Goal: Transaction & Acquisition: Purchase product/service

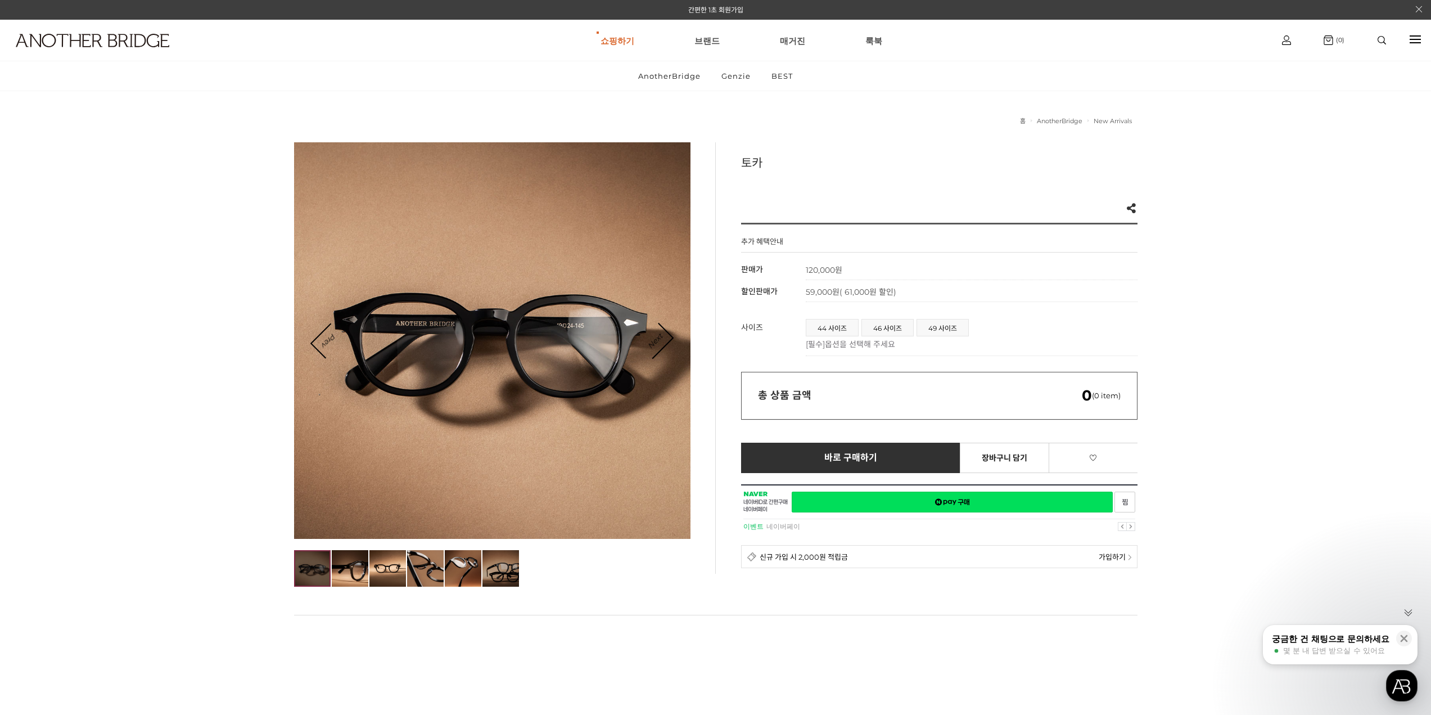
click at [518, 573] on img at bounding box center [500, 568] width 37 height 37
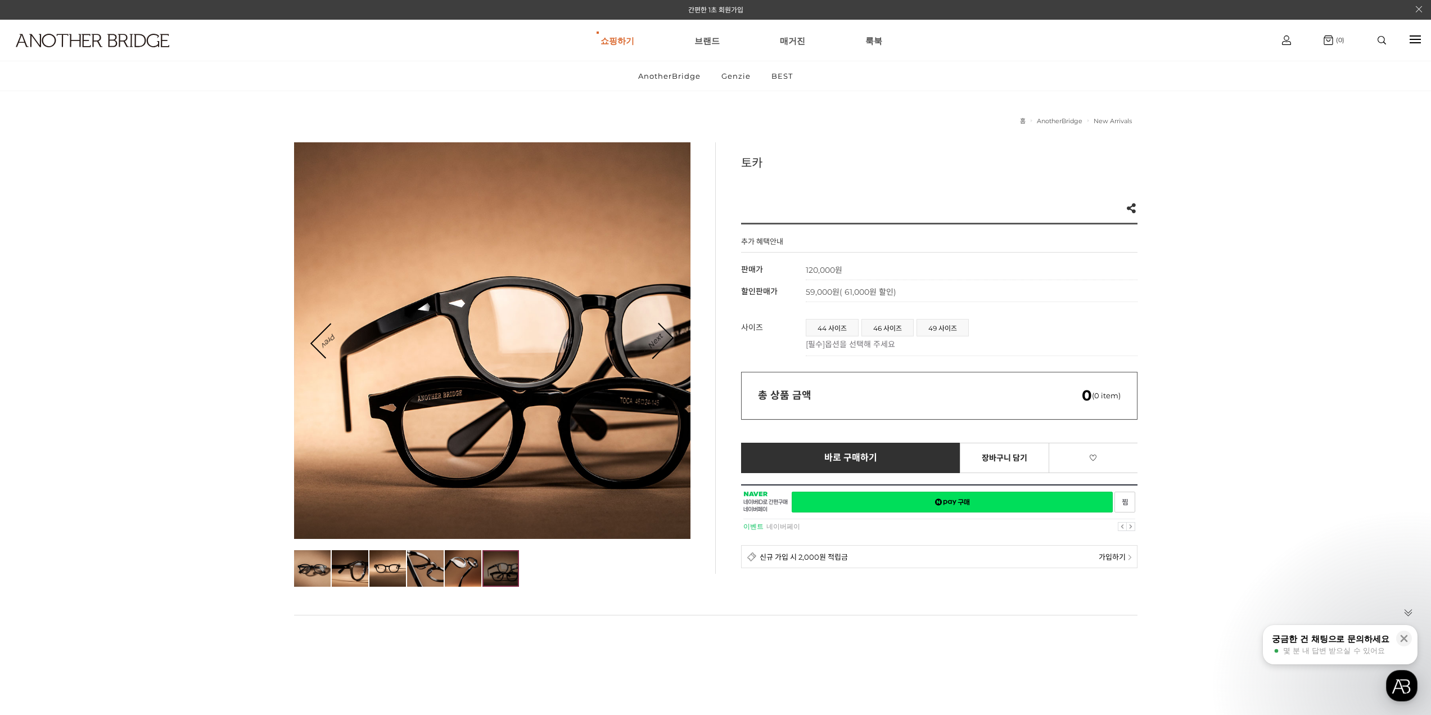
click at [487, 573] on img at bounding box center [500, 568] width 37 height 37
click at [621, 82] on link "AnotherBridge" at bounding box center [617, 75] width 121 height 21
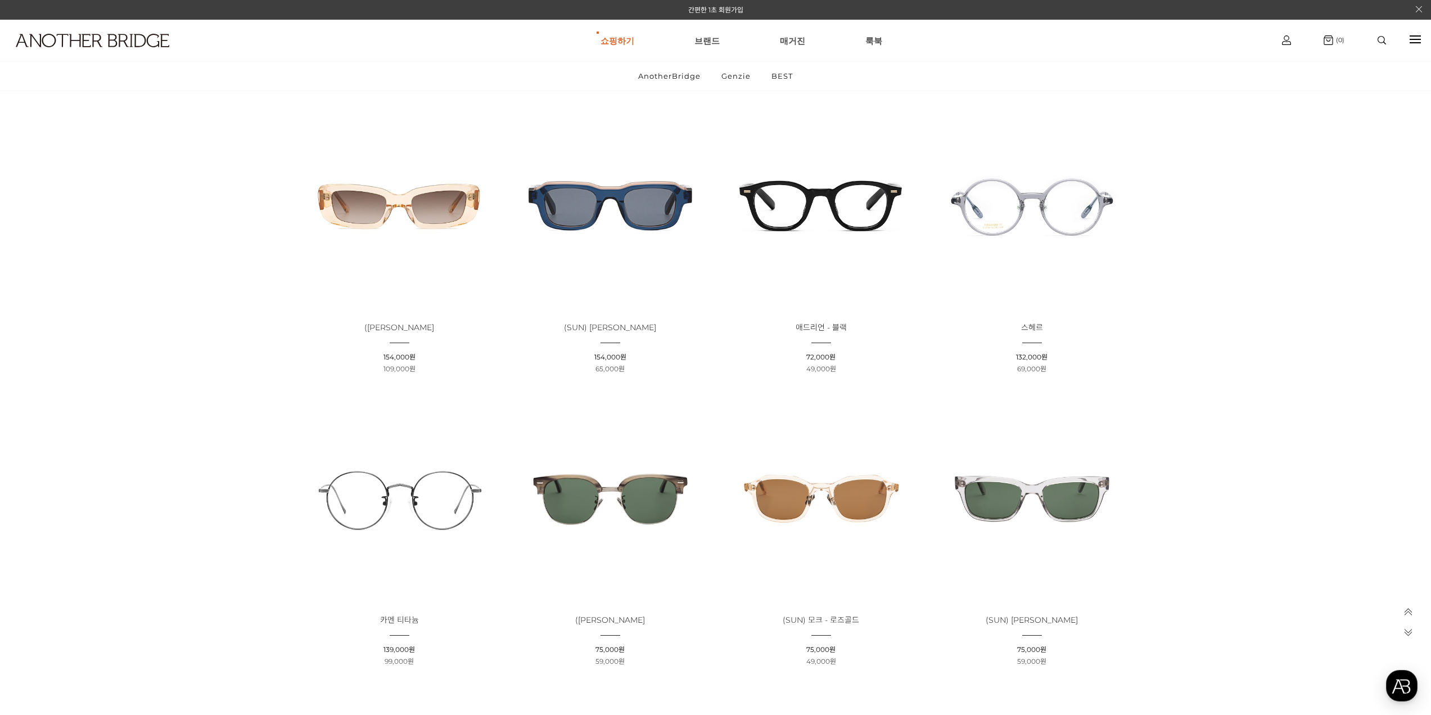
scroll to position [1012, 0]
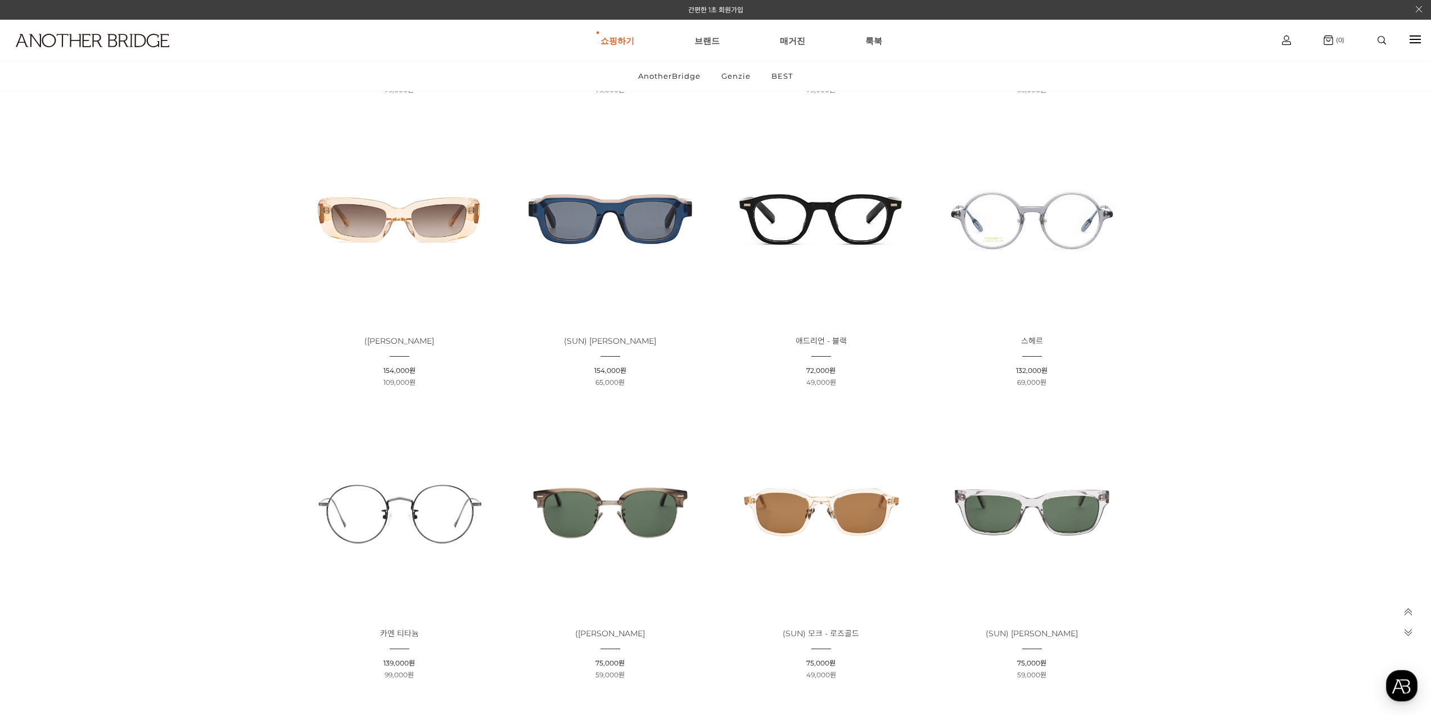
click at [1061, 281] on img at bounding box center [1031, 218] width 203 height 203
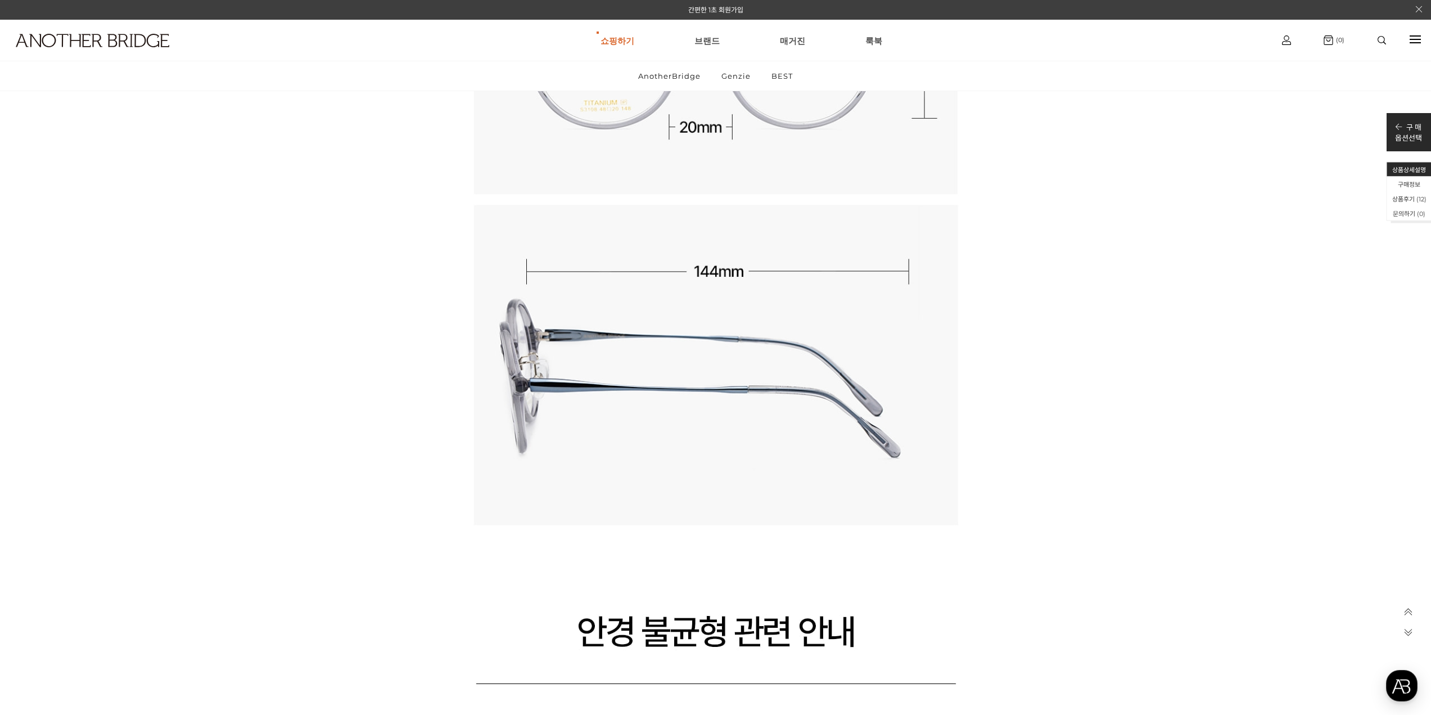
scroll to position [9752, 0]
